Goal: Transaction & Acquisition: Subscribe to service/newsletter

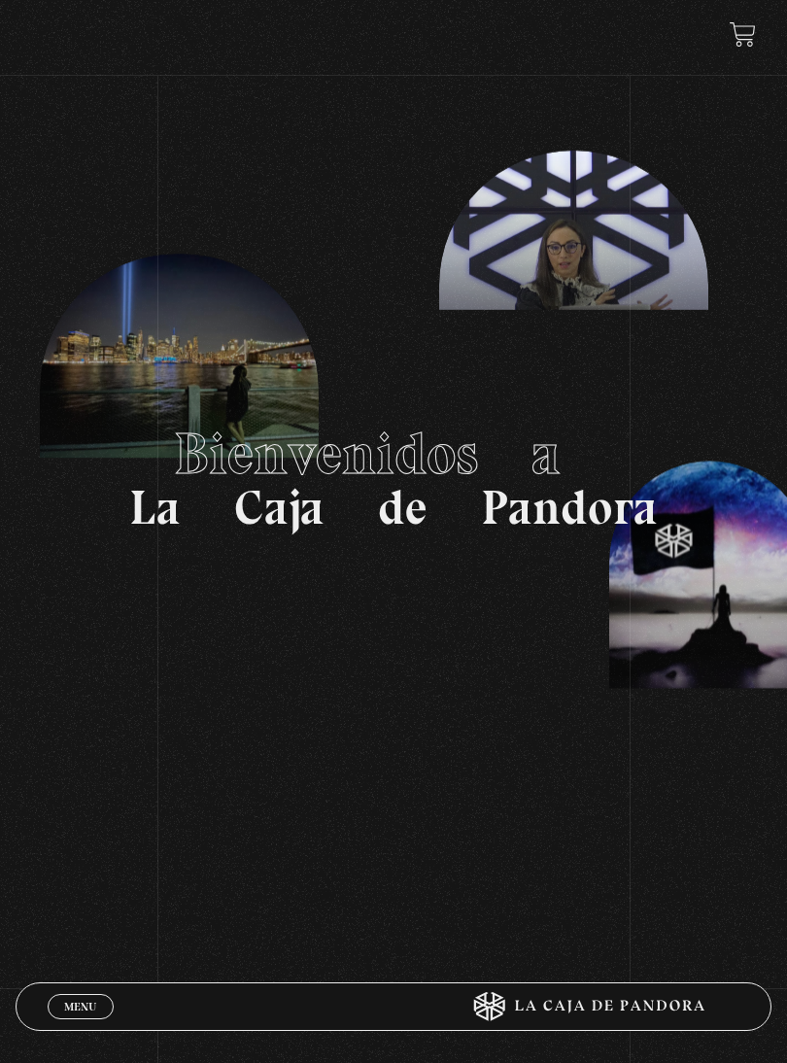
click at [64, 1000] on span "Menu" at bounding box center [80, 1006] width 32 height 12
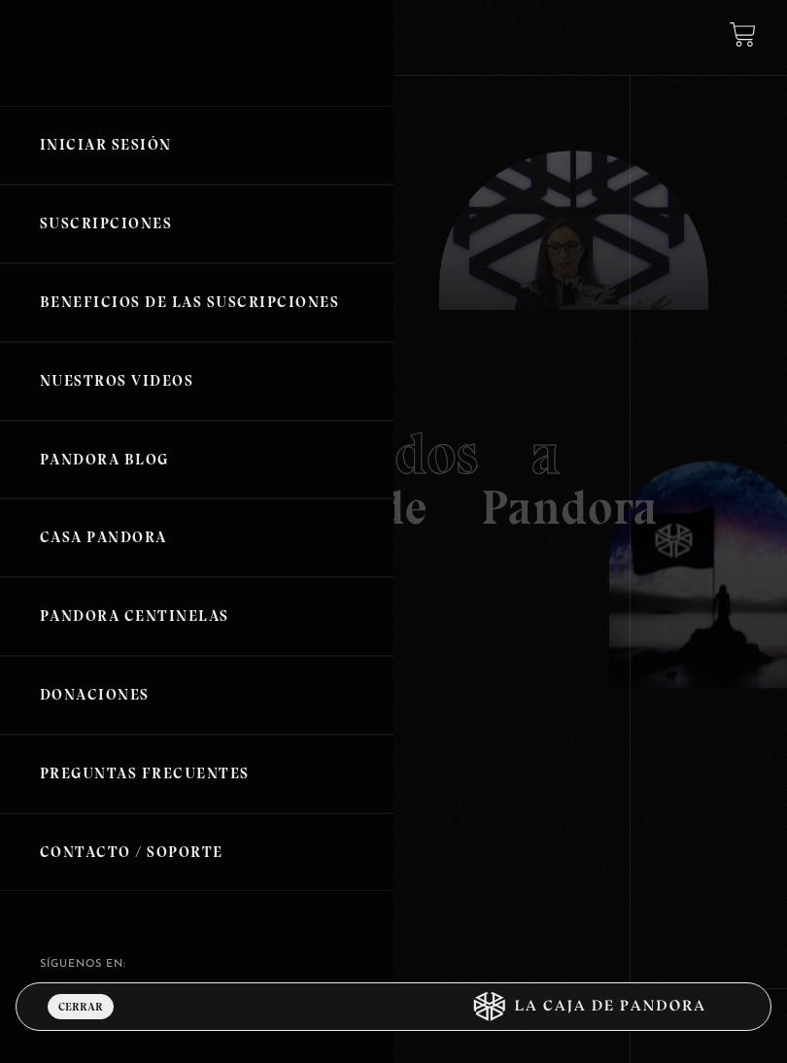
click at [70, 159] on link "Iniciar Sesión" at bounding box center [196, 145] width 393 height 79
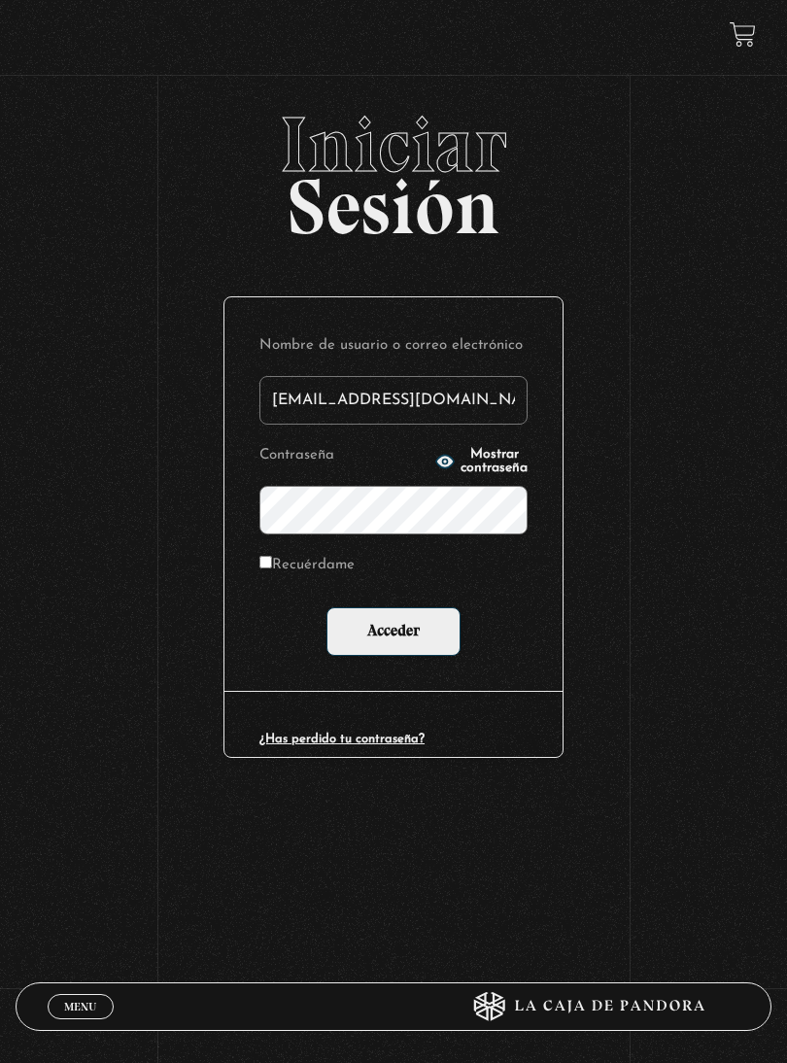
type input "marguiss24@yahoo.com"
click at [272, 560] on input "Recuérdame" at bounding box center [265, 562] width 13 height 13
checkbox input "true"
click at [400, 642] on input "Acceder" at bounding box center [393, 631] width 134 height 49
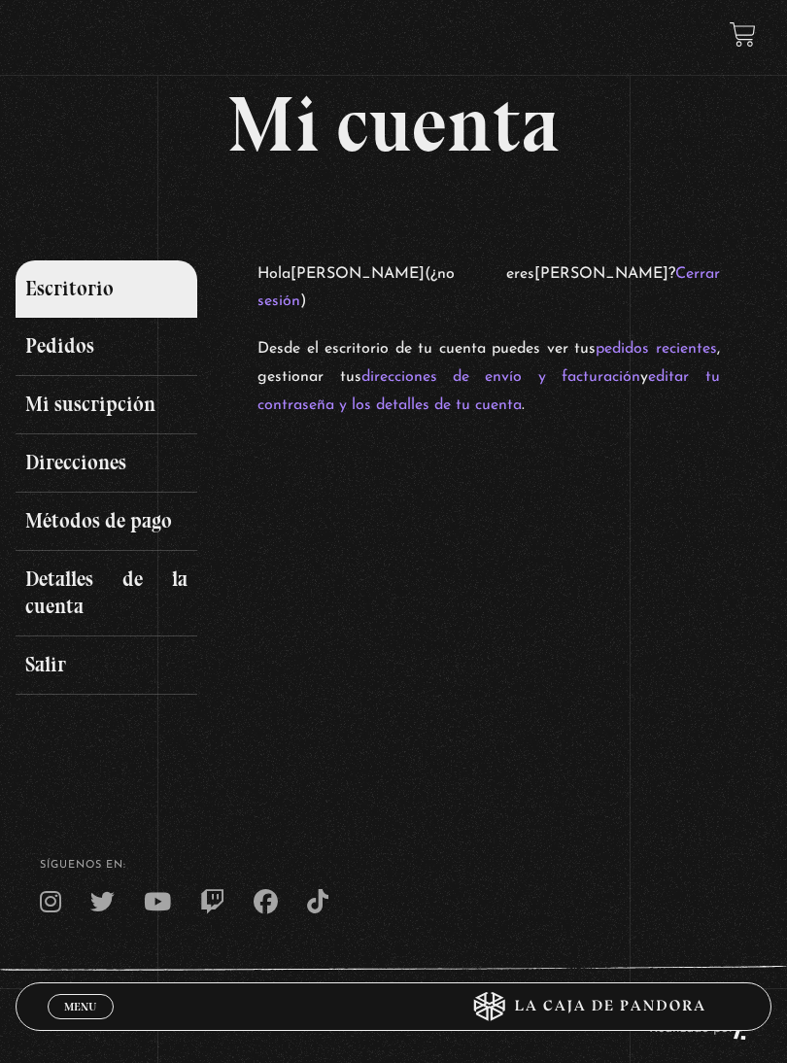
click at [58, 408] on link "Mi suscripción" at bounding box center [107, 405] width 182 height 58
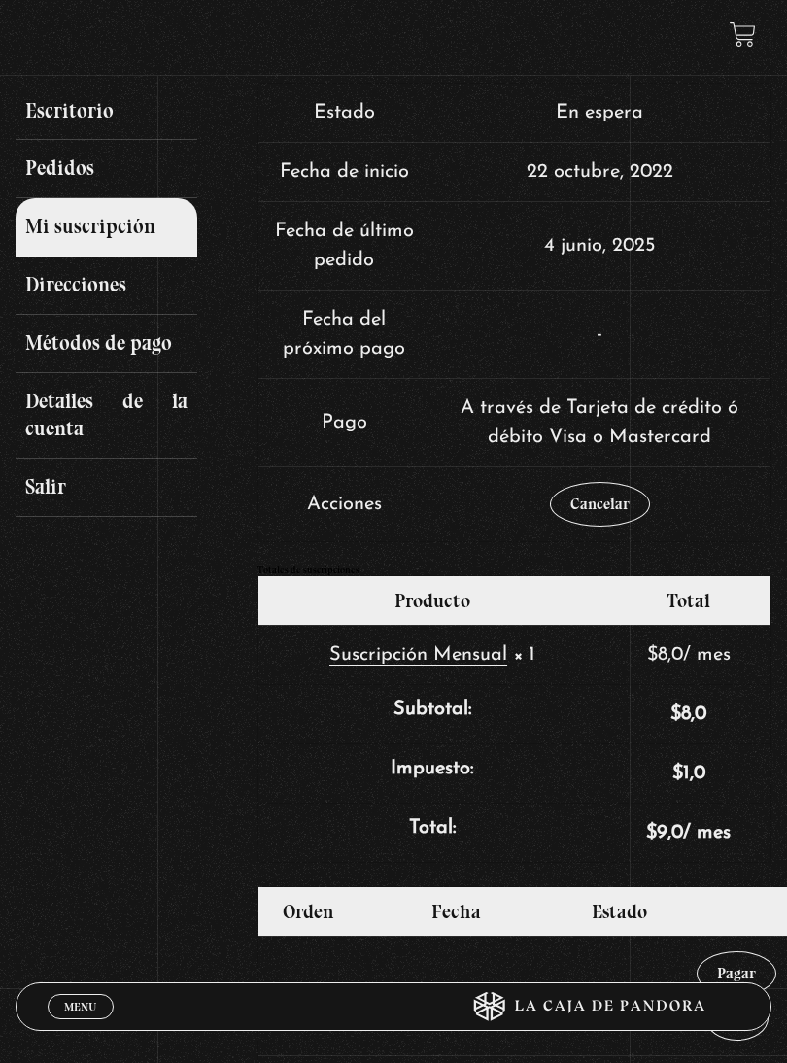
scroll to position [180, 0]
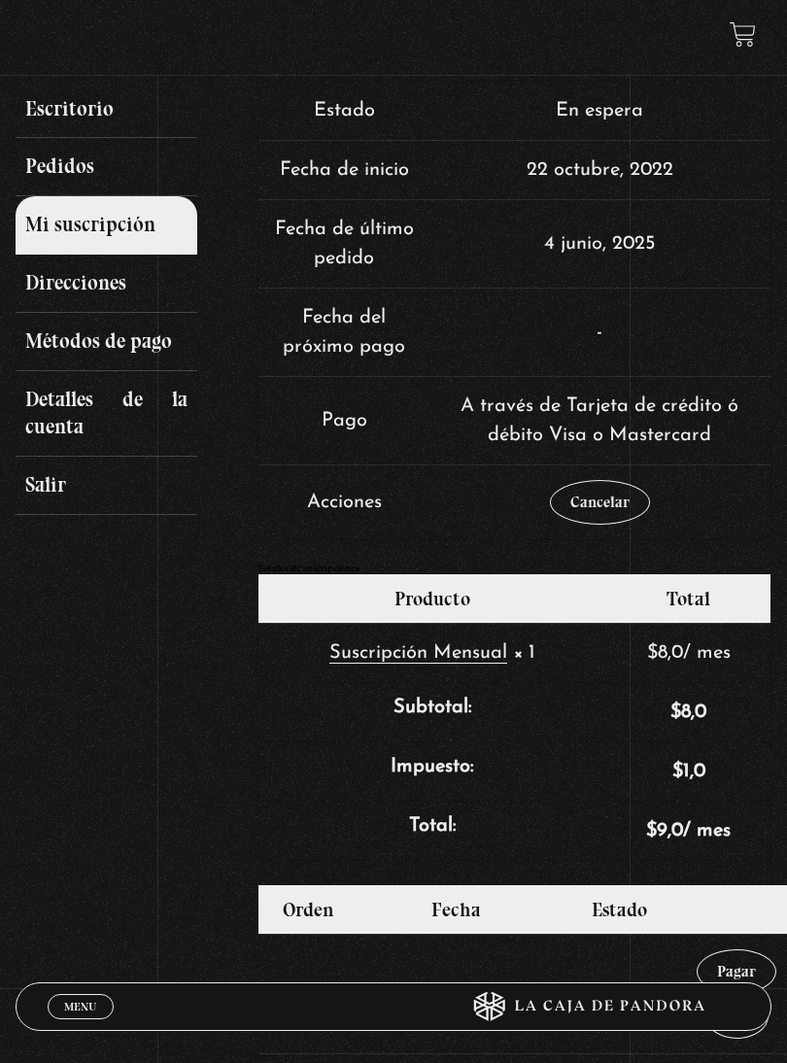
click at [595, 489] on link "Cancelar" at bounding box center [600, 502] width 100 height 45
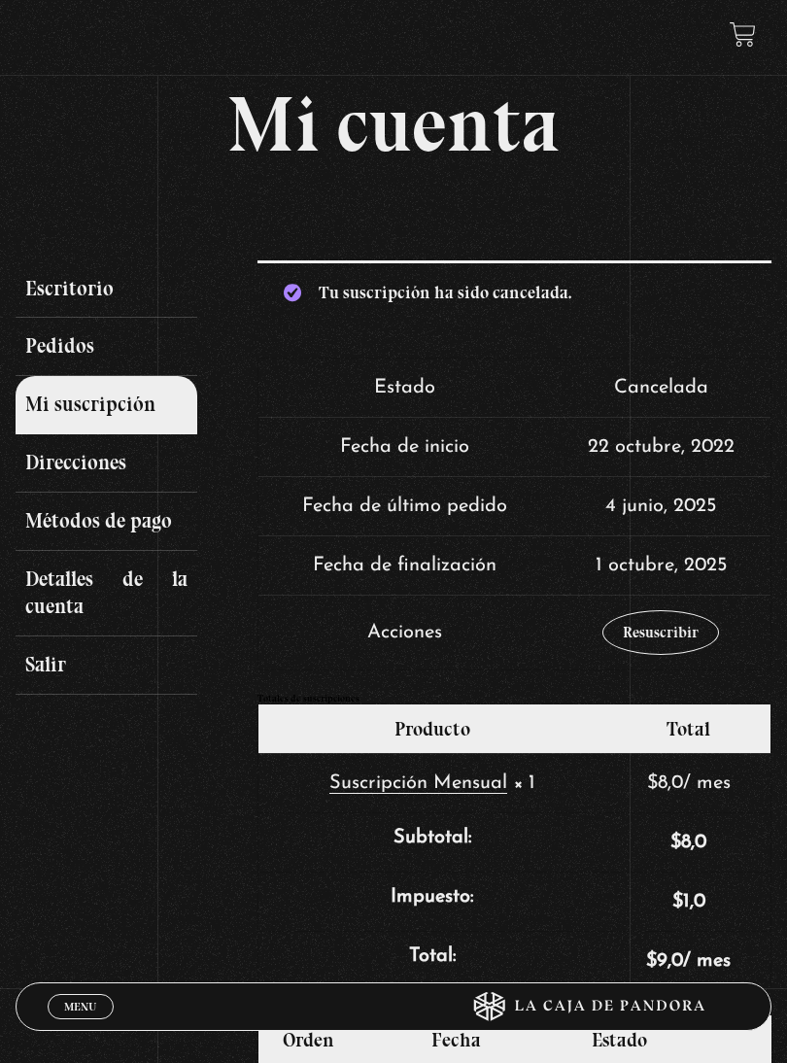
click at [741, 35] on link at bounding box center [742, 34] width 26 height 26
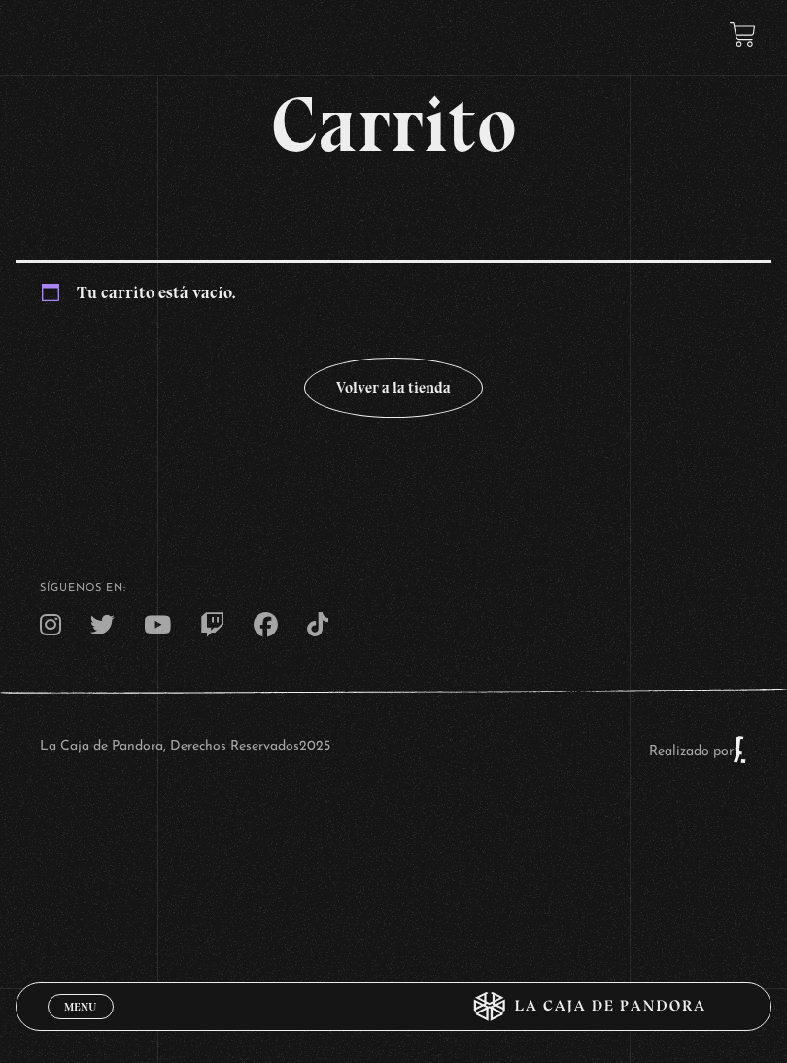
click at [411, 383] on link "Volver a la tienda" at bounding box center [393, 387] width 179 height 61
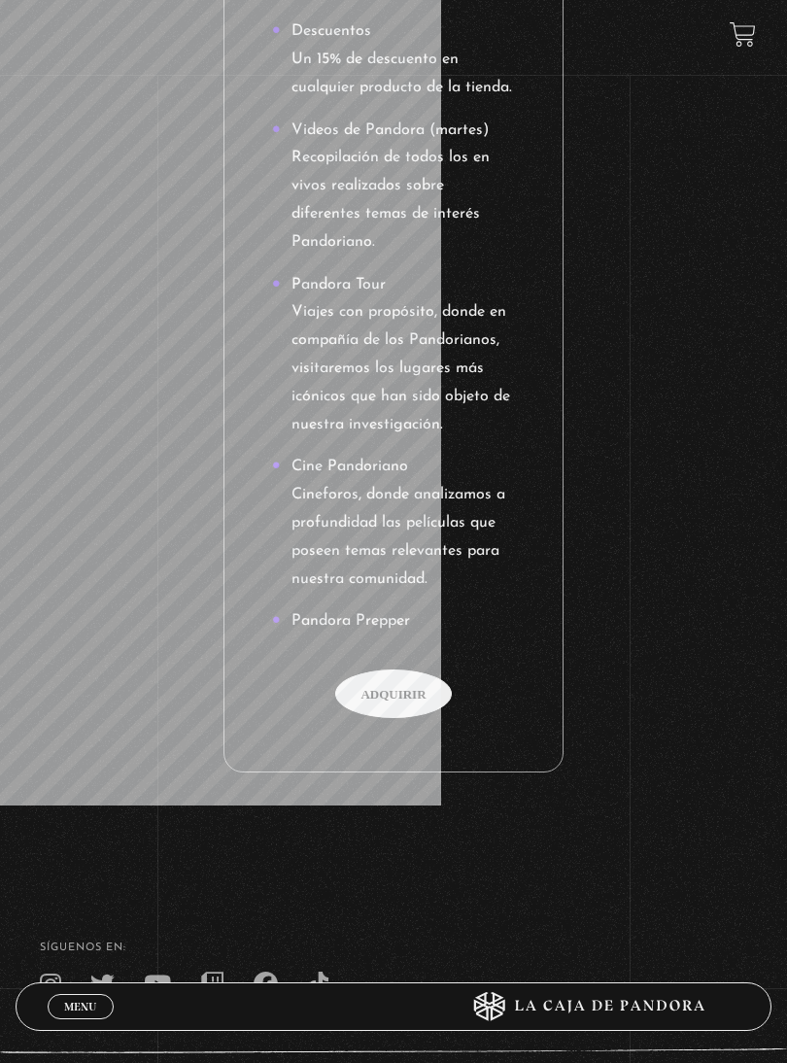
scroll to position [3945, 0]
click at [405, 667] on span "Adquirir" at bounding box center [393, 691] width 117 height 49
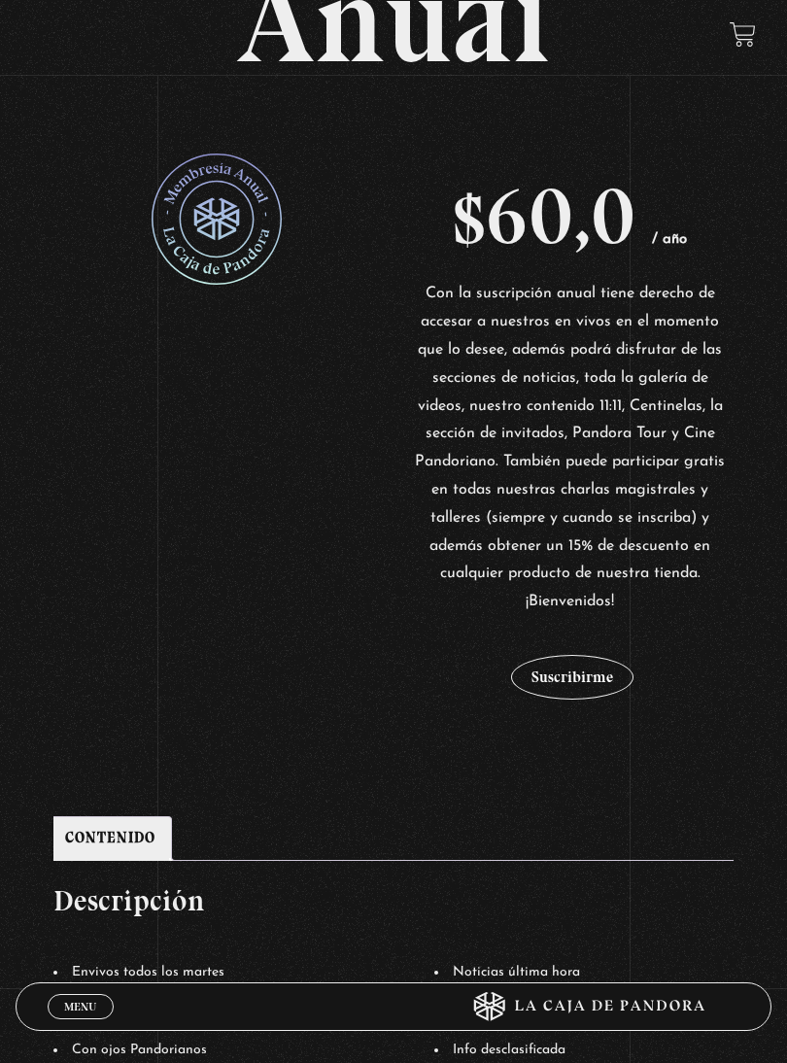
scroll to position [265, 0]
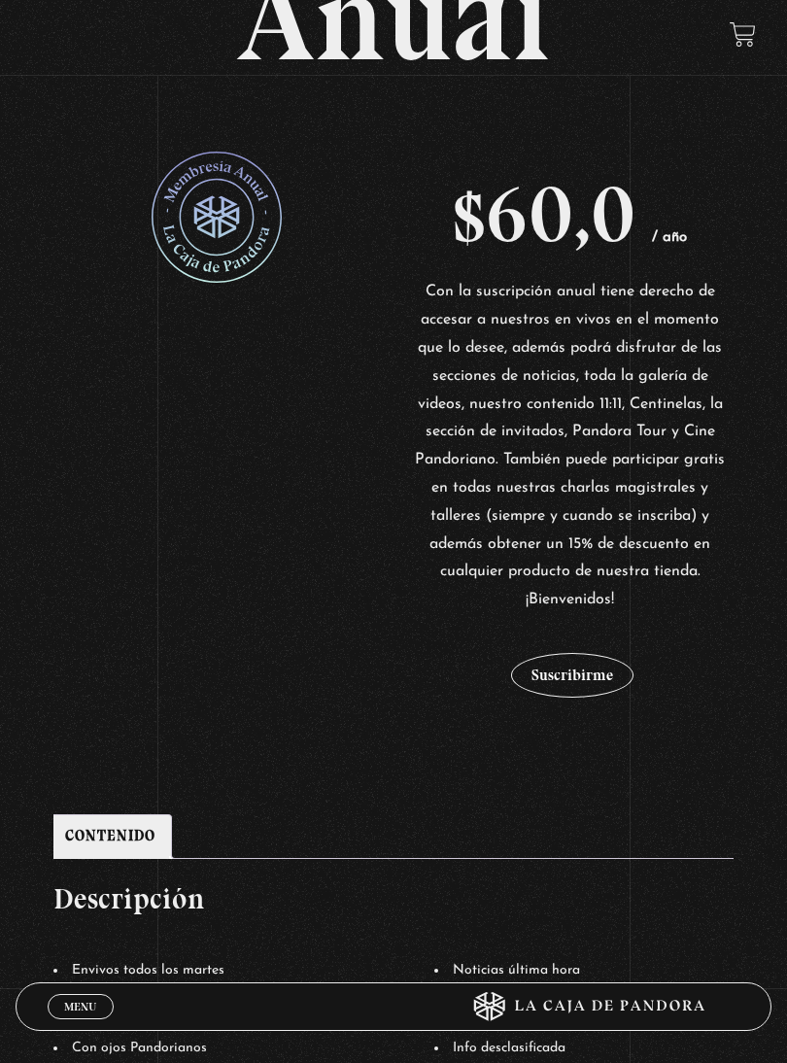
click at [595, 684] on button "Suscribirme" at bounding box center [572, 675] width 122 height 45
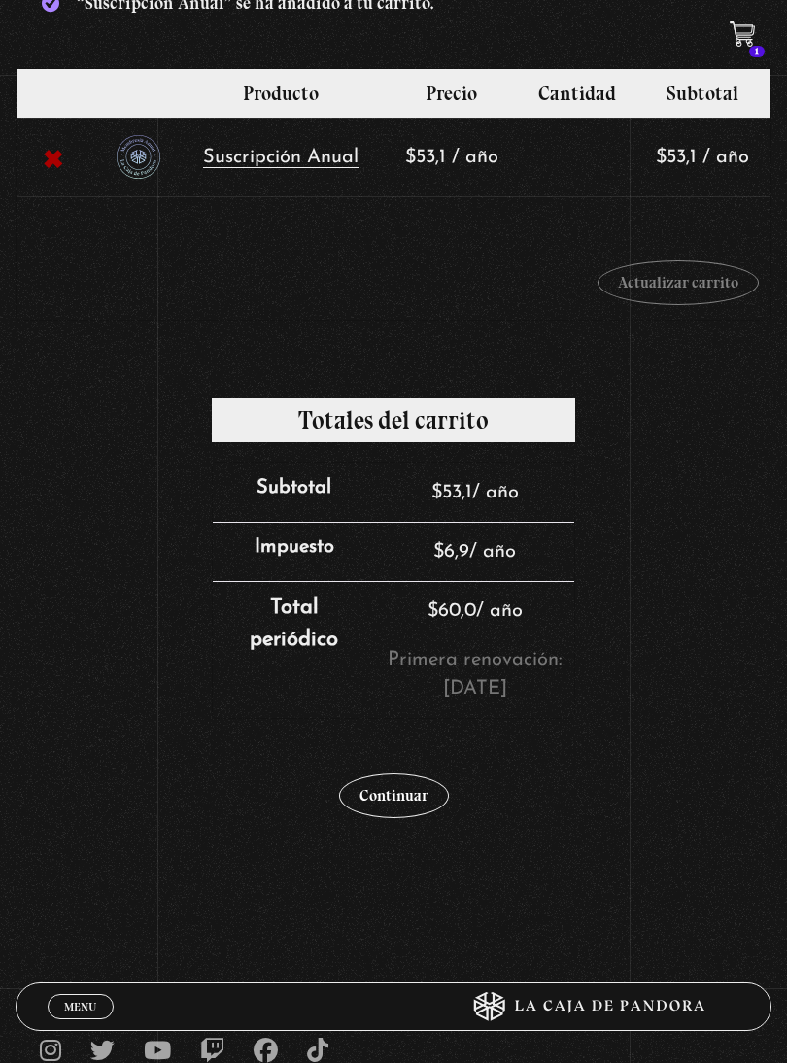
scroll to position [284, 0]
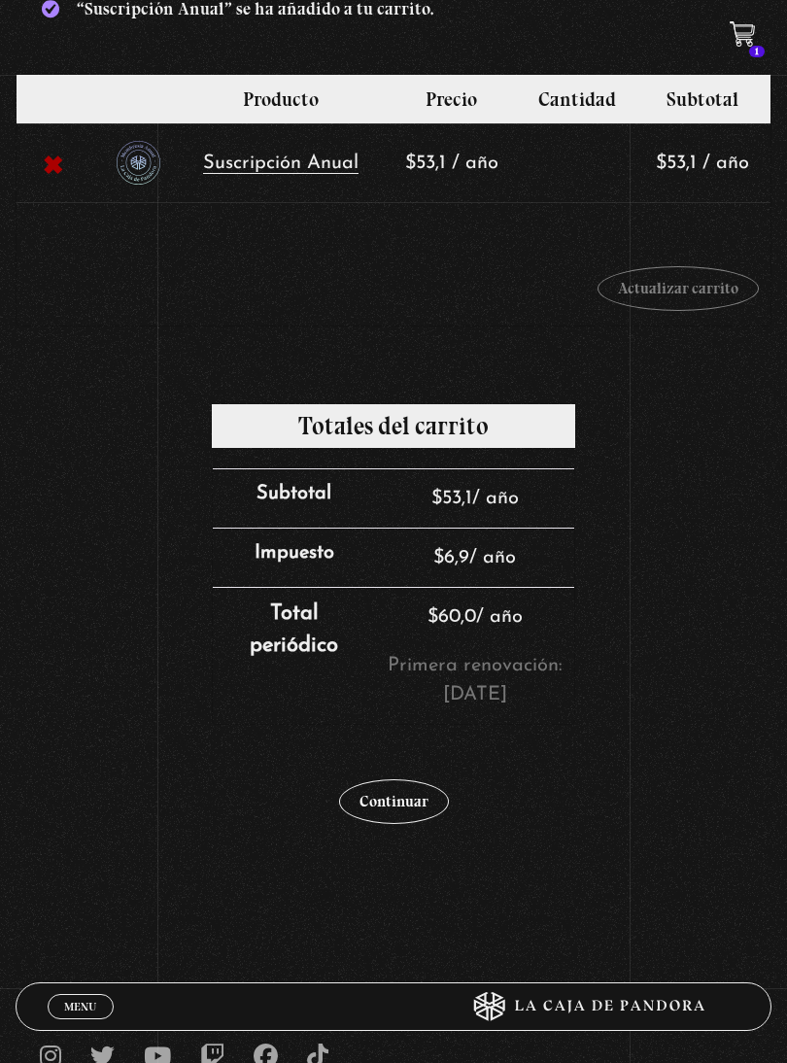
click at [423, 803] on link "Continuar" at bounding box center [394, 801] width 110 height 45
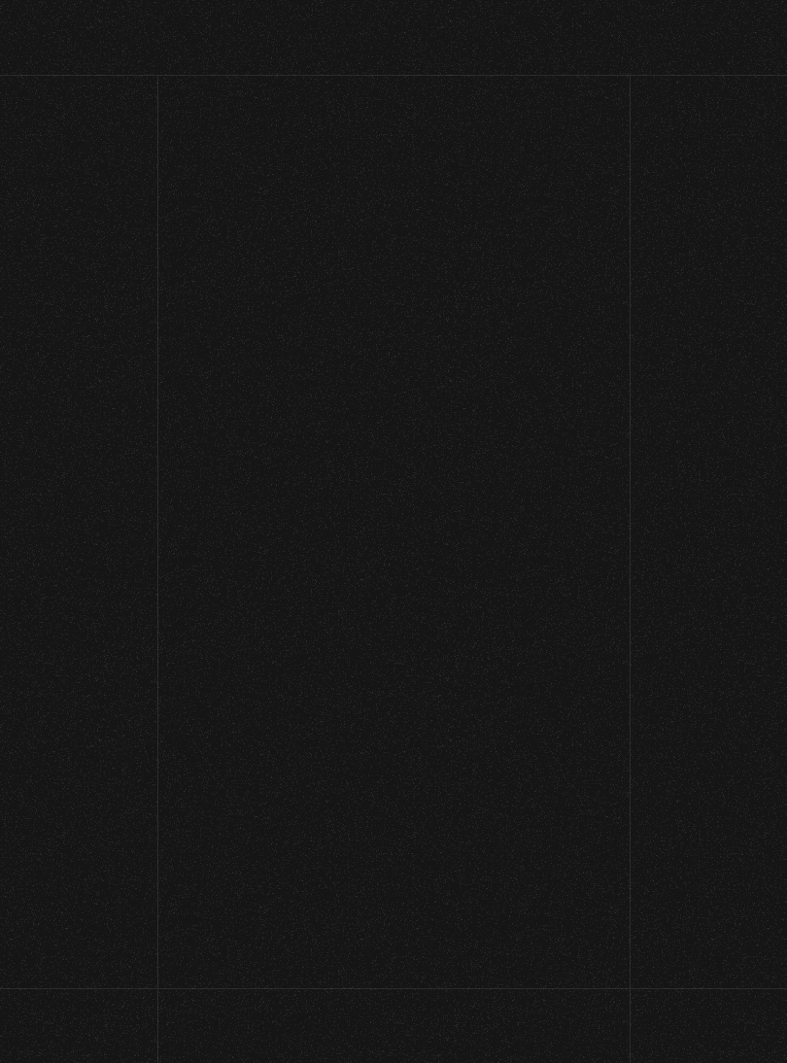
select select "CR-SJ"
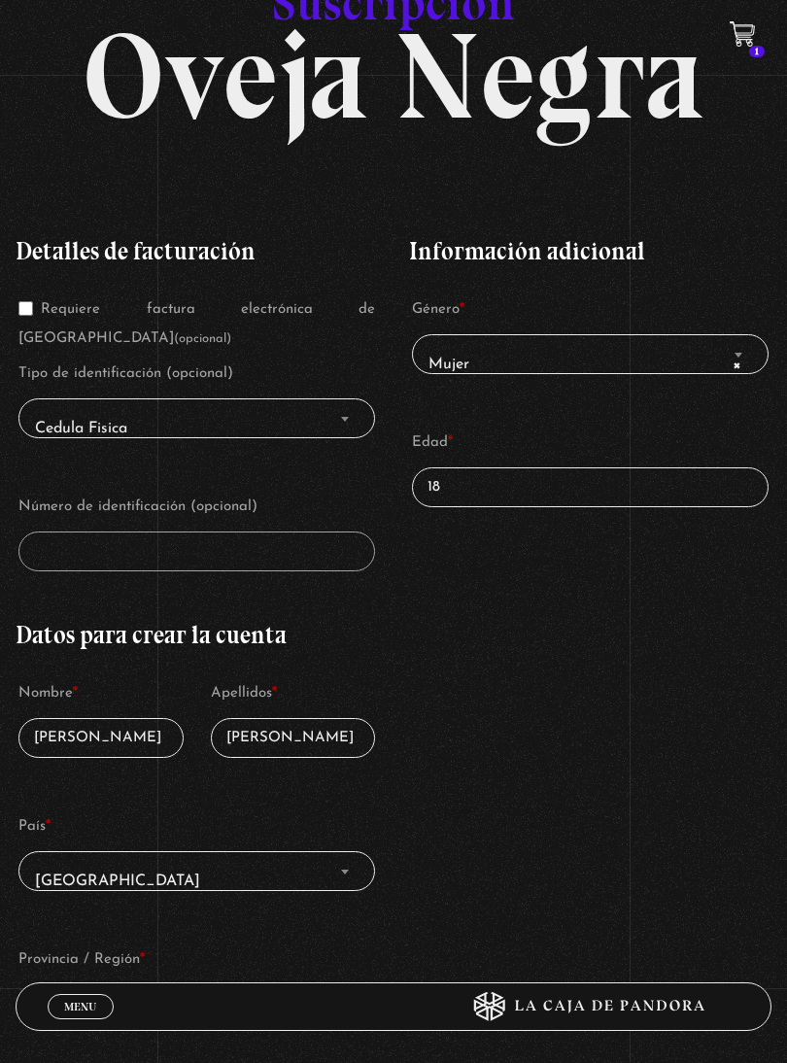
scroll to position [147, 0]
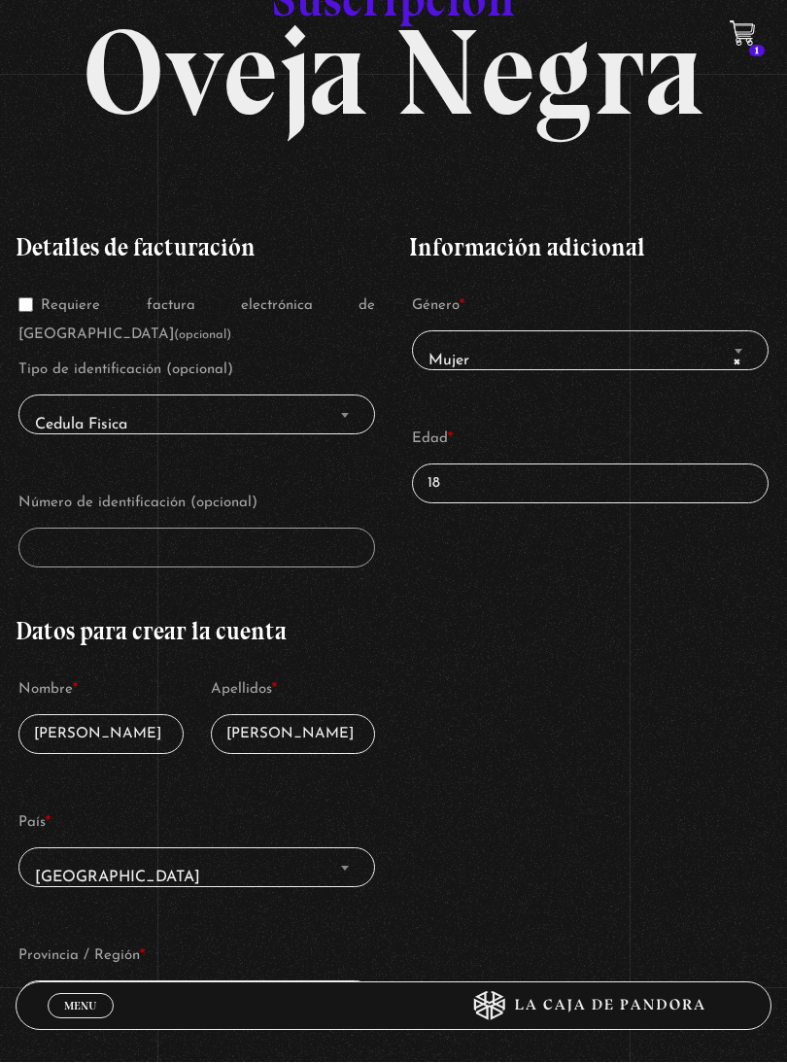
click at [621, 480] on input "18" at bounding box center [590, 484] width 356 height 40
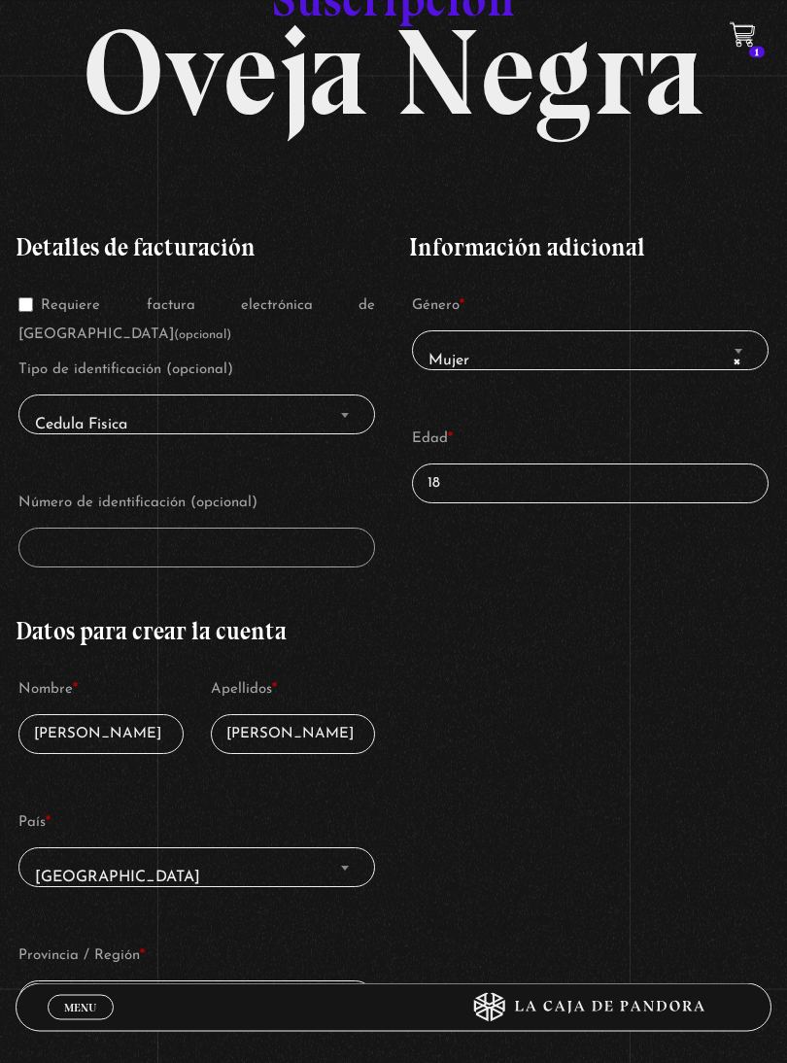
type input "1"
type input "21"
click at [720, 598] on div "Detalles de facturación Requiere factura electrónica de Costa Rica (opcional) T…" at bounding box center [394, 773] width 756 height 1132
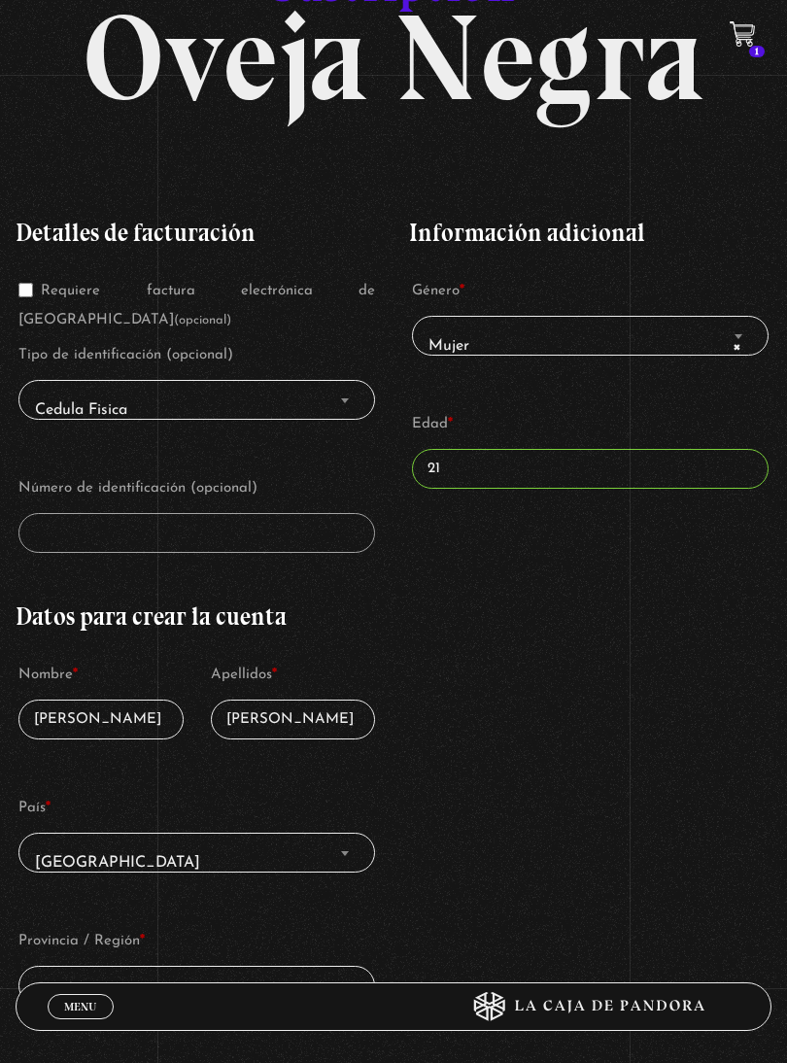
scroll to position [163, 0]
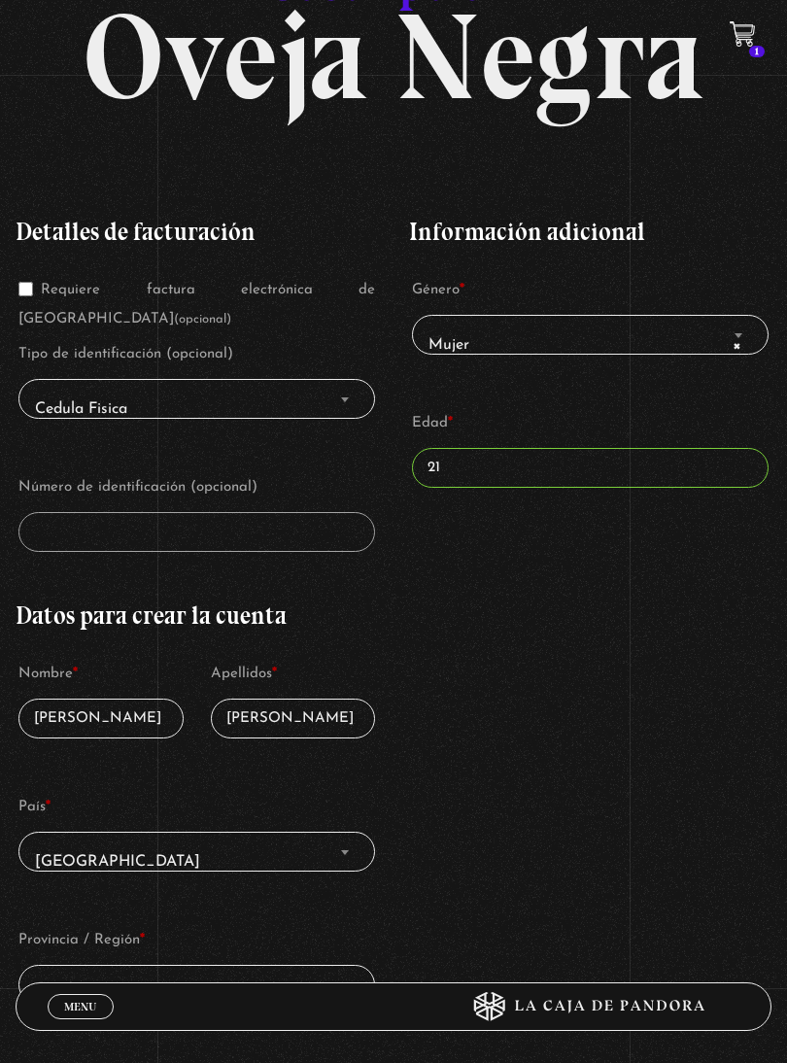
click at [179, 394] on span "Cedula Fisica" at bounding box center [196, 409] width 339 height 43
click at [112, 382] on span "Cedula Fisica" at bounding box center [196, 399] width 356 height 40
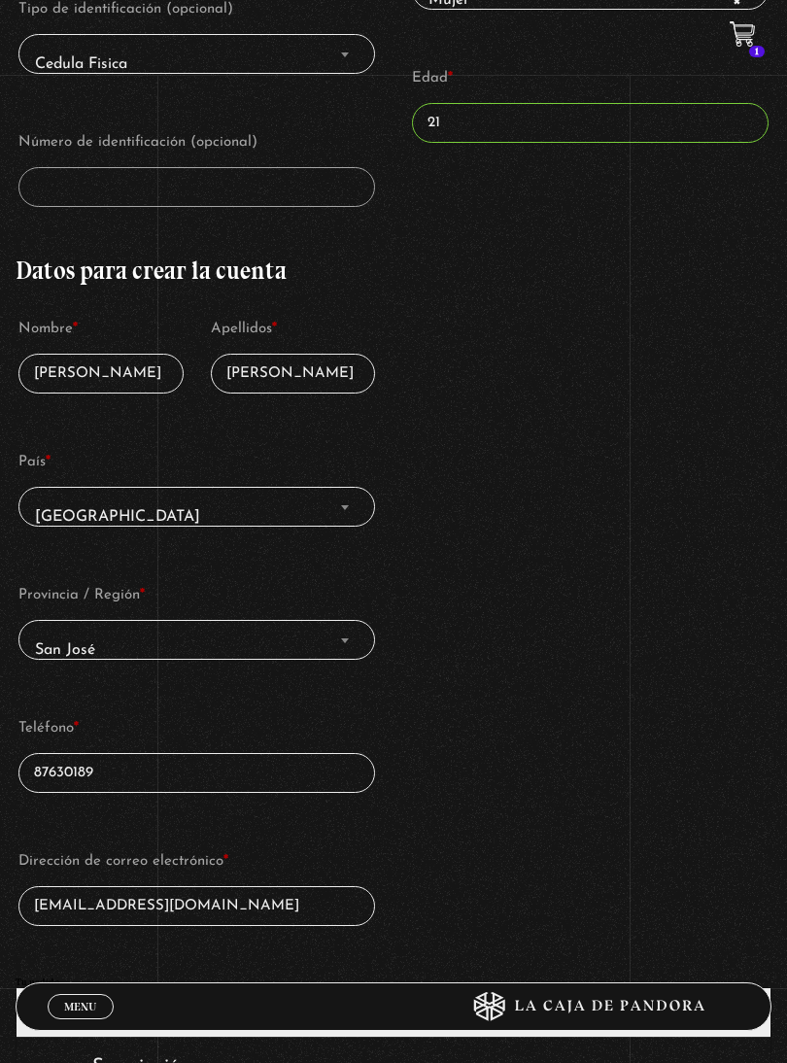
scroll to position [510, 0]
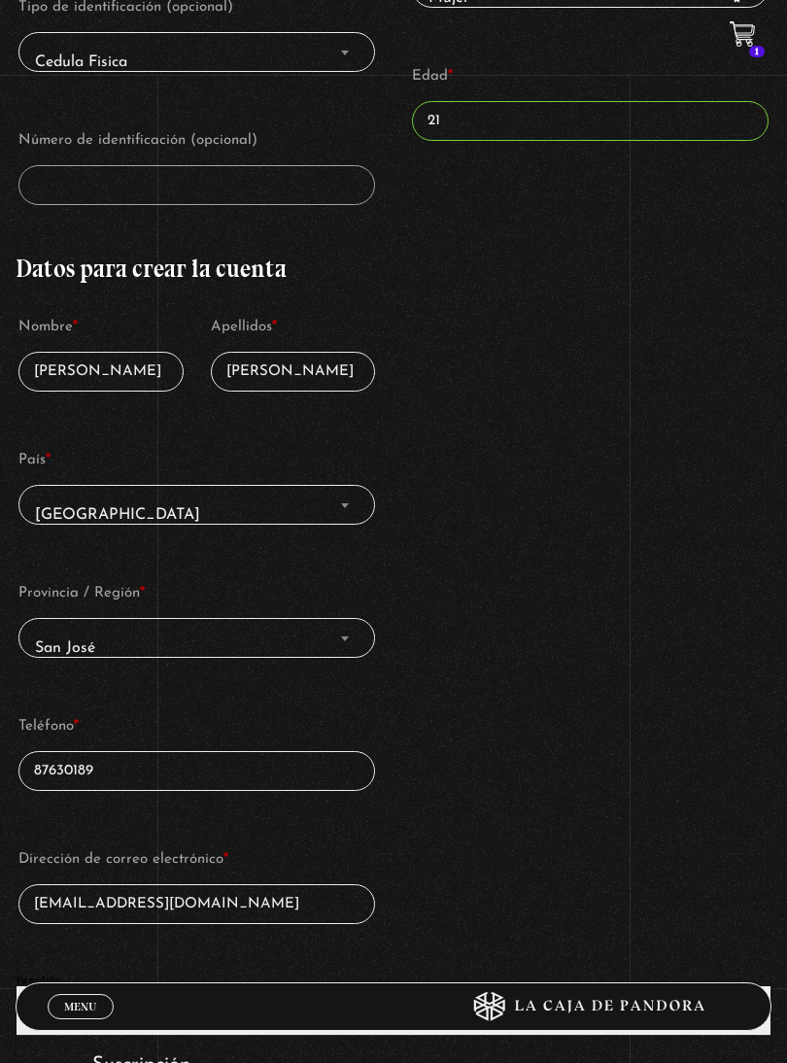
click at [112, 768] on input "87630189" at bounding box center [196, 771] width 356 height 40
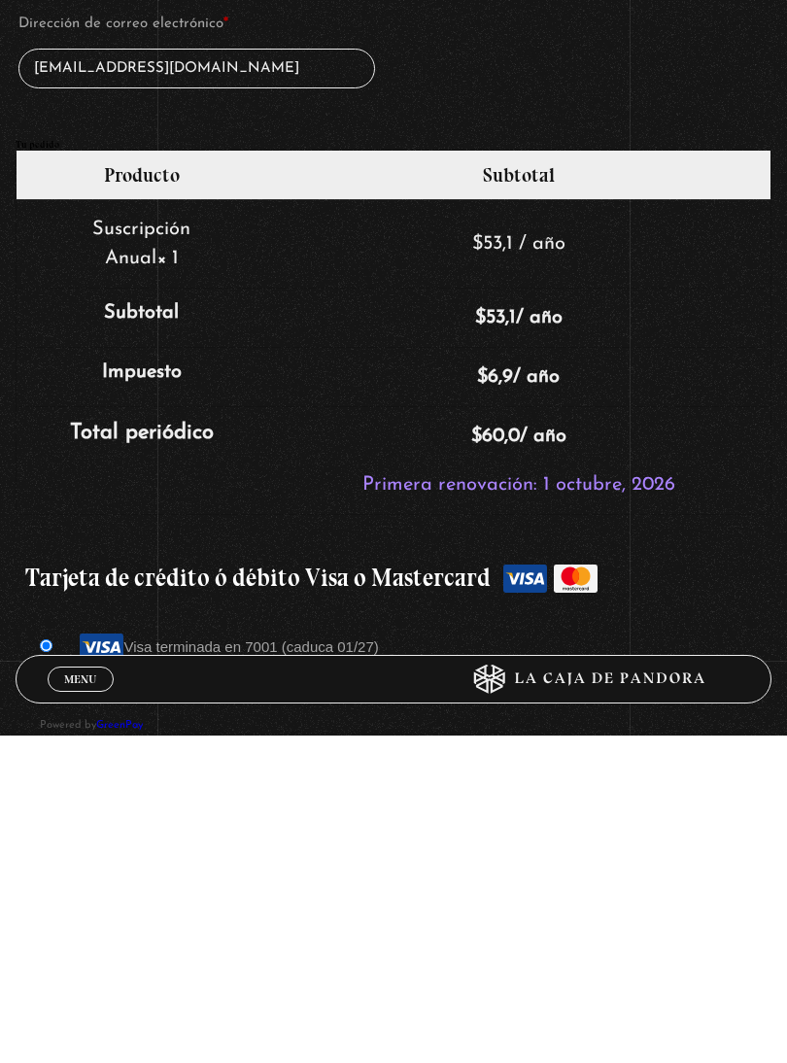
scroll to position [1111, 0]
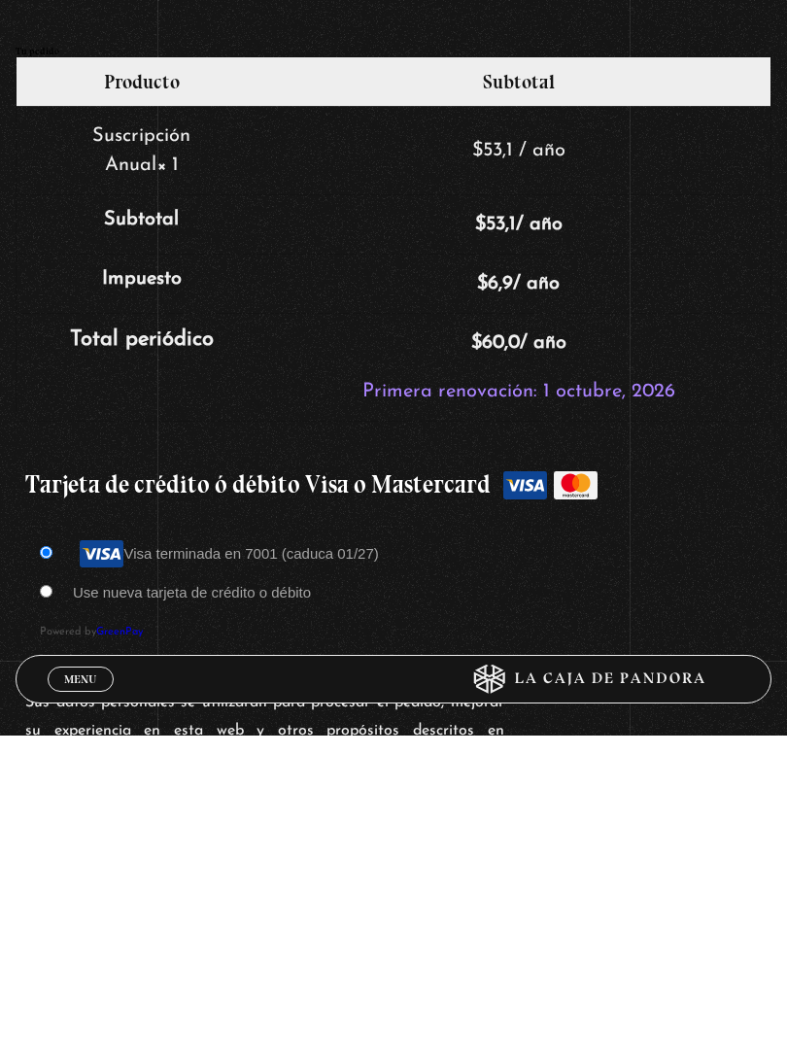
click at [584, 942] on span "Powered by GreenPay" at bounding box center [393, 955] width 707 height 26
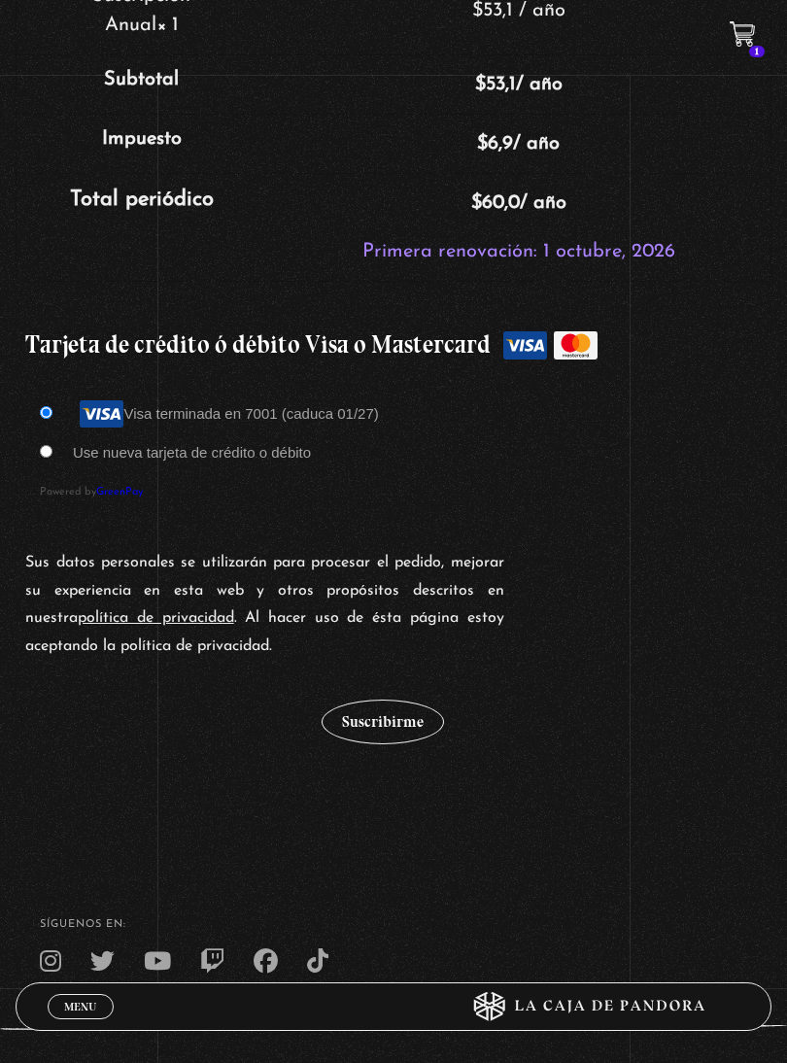
scroll to position [1579, 0]
click at [362, 721] on button "Suscribirme" at bounding box center [382, 720] width 122 height 45
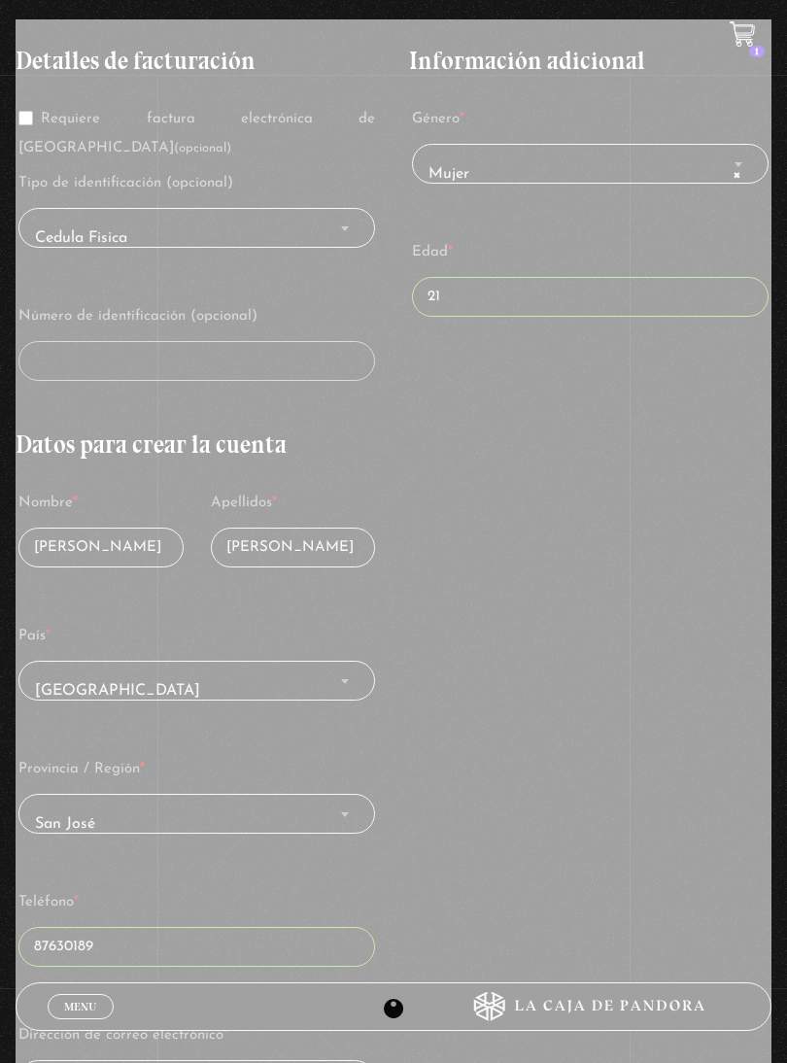
scroll to position [332, 0]
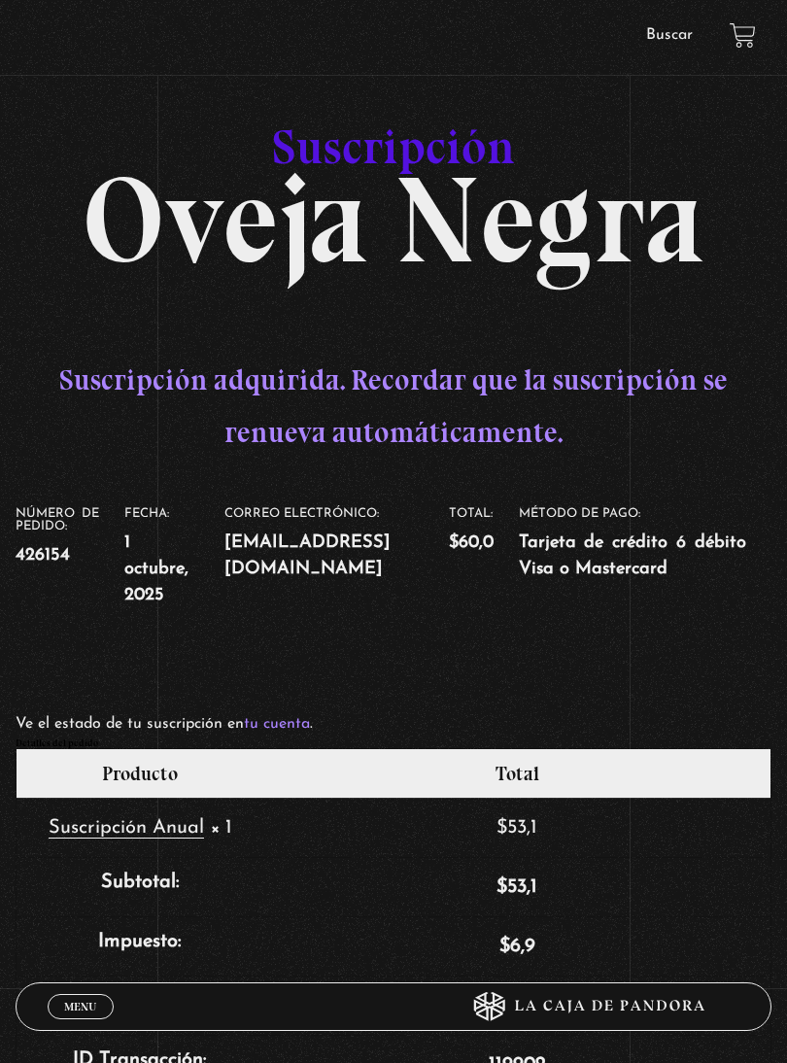
click at [285, 721] on link "tu cuenta" at bounding box center [277, 724] width 66 height 16
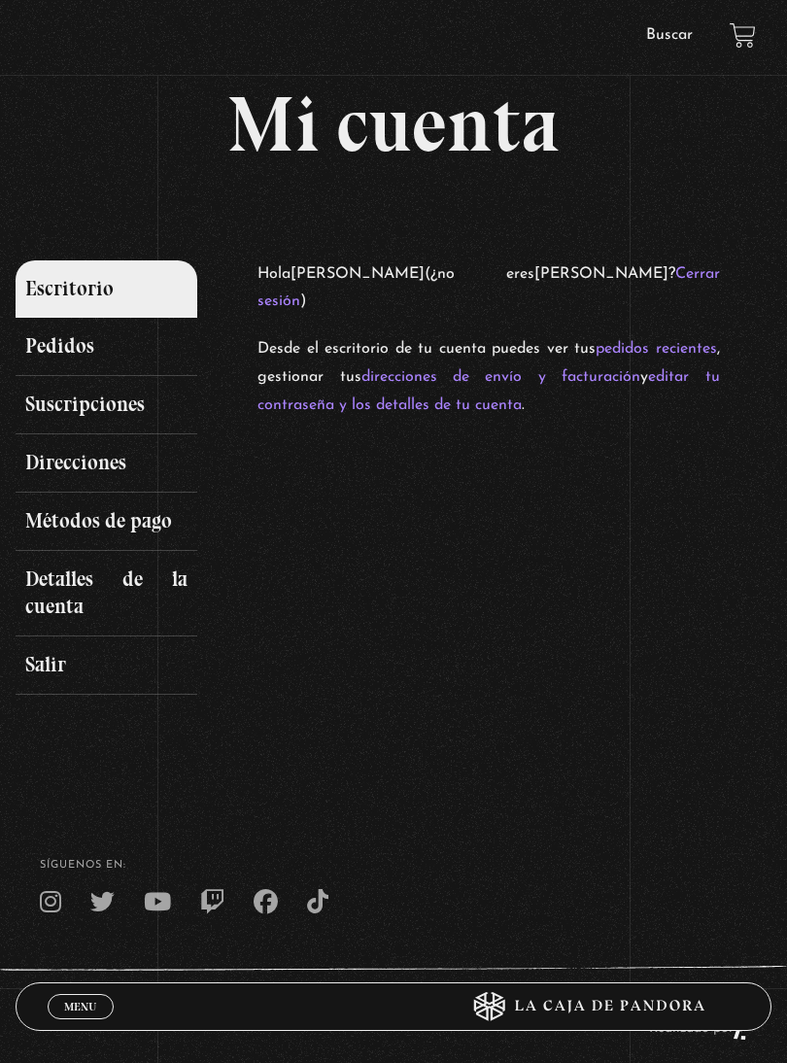
click at [319, 890] on icon at bounding box center [317, 902] width 21 height 24
